Goal: Transaction & Acquisition: Purchase product/service

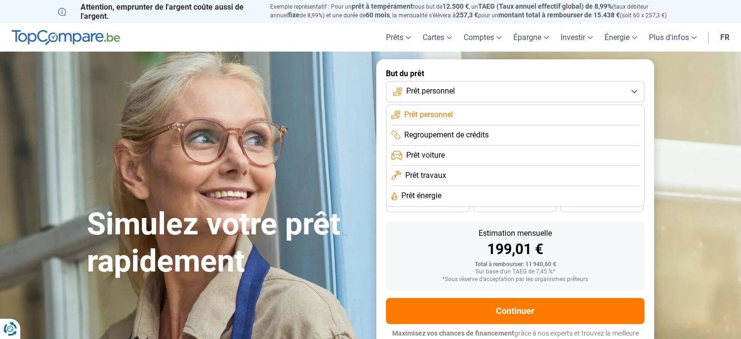
click at [432, 159] on span "Prêt voiture" at bounding box center [425, 155] width 39 height 11
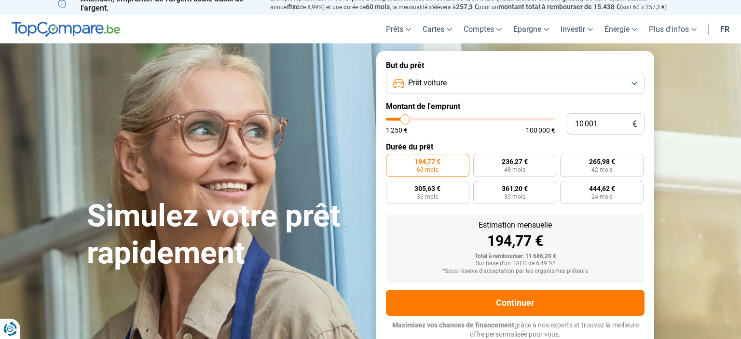
scroll to position [9, 0]
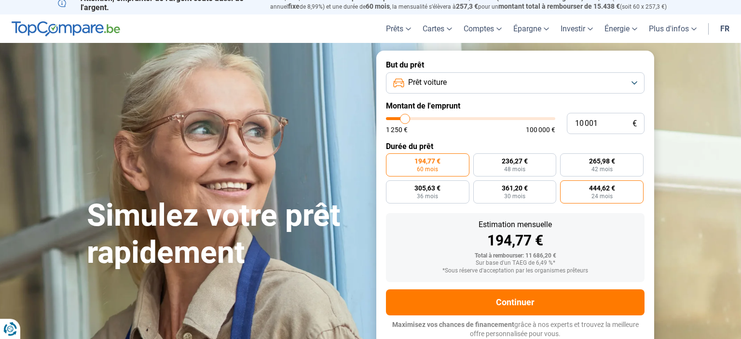
click at [605, 194] on span "24 mois" at bounding box center [602, 197] width 21 height 6
click at [567, 187] on input "444,62 € 24 mois" at bounding box center [563, 184] width 6 height 6
radio input "true"
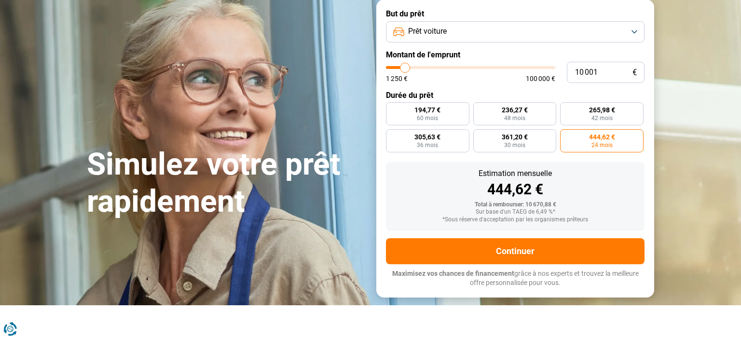
scroll to position [0, 0]
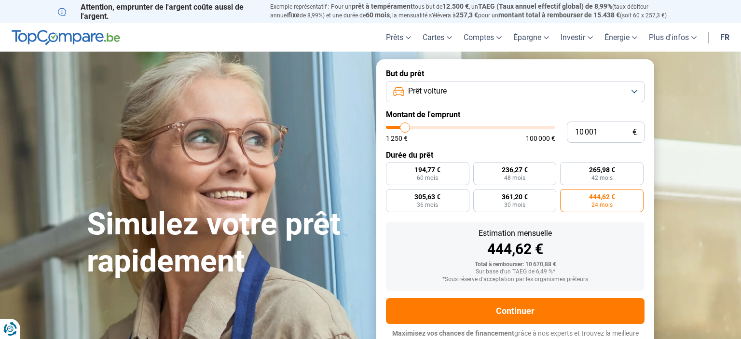
click at [493, 97] on button "Prêt voiture" at bounding box center [515, 91] width 259 height 21
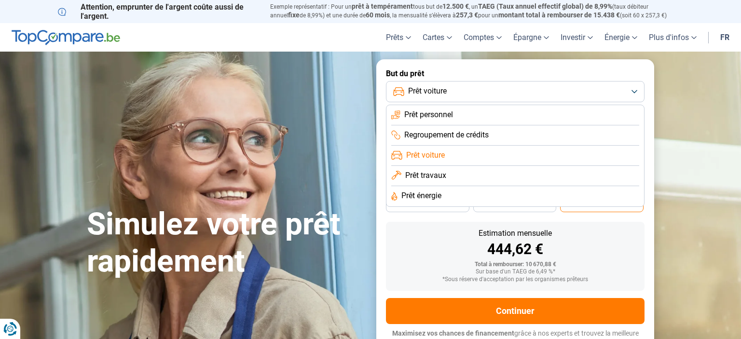
click at [679, 208] on section "Simulez votre prêt rapidement Simulez votre prêt rapidement But du prêt Prêt vo…" at bounding box center [370, 208] width 741 height 313
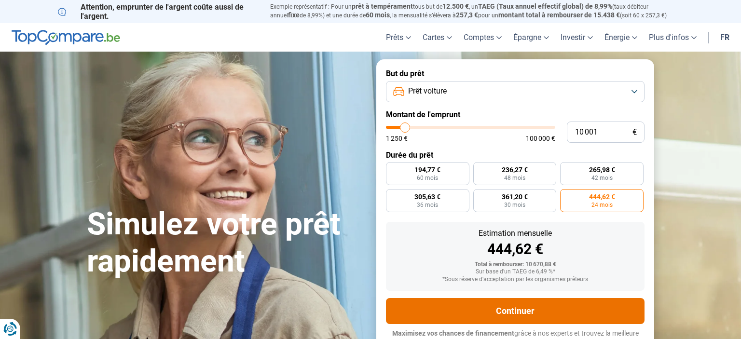
click at [521, 311] on button "Continuer" at bounding box center [515, 311] width 259 height 26
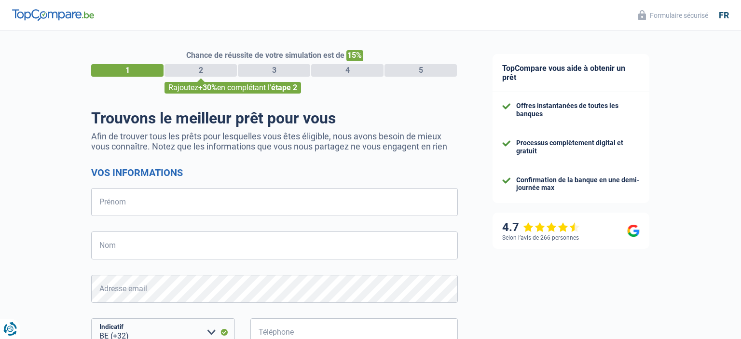
select select "32"
